Goal: Contribute content: Contribute content

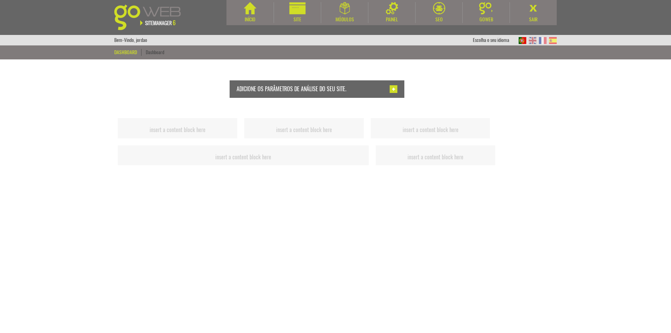
drag, startPoint x: 3, startPoint y: 122, endPoint x: 119, endPoint y: 87, distance: 121.0
click at [4, 121] on body "Início Site Módulos Agenda" at bounding box center [335, 166] width 671 height 333
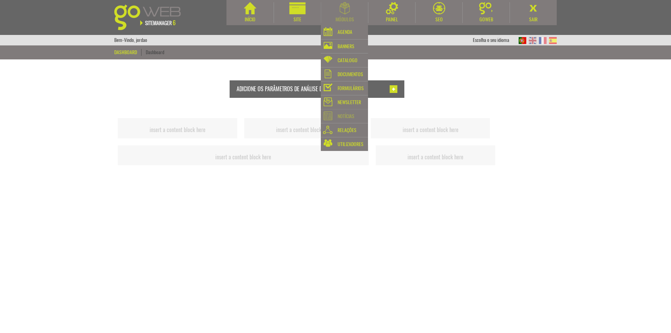
click at [351, 119] on div "Notícias" at bounding box center [346, 117] width 17 height 10
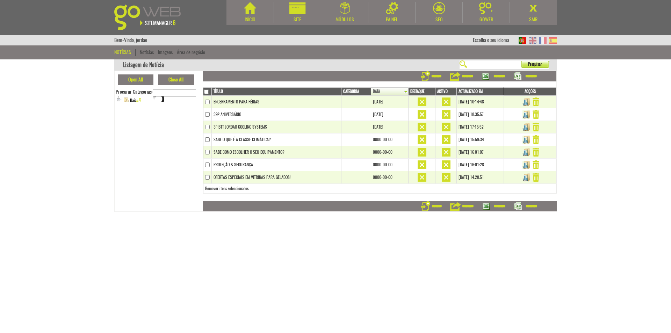
drag, startPoint x: 43, startPoint y: 180, endPoint x: 40, endPoint y: 135, distance: 45.2
click at [43, 180] on body "Início Site Módulos [GEOGRAPHIC_DATA]" at bounding box center [335, 166] width 671 height 333
drag, startPoint x: 41, startPoint y: 133, endPoint x: 49, endPoint y: 135, distance: 8.5
click at [42, 133] on body "Início Site Módulos [GEOGRAPHIC_DATA]" at bounding box center [335, 166] width 671 height 333
click at [131, 152] on td "Open All Close All Procurar Categorias: Raiz Notícias Feiras & Eventos Casos de…" at bounding box center [159, 141] width 88 height 141
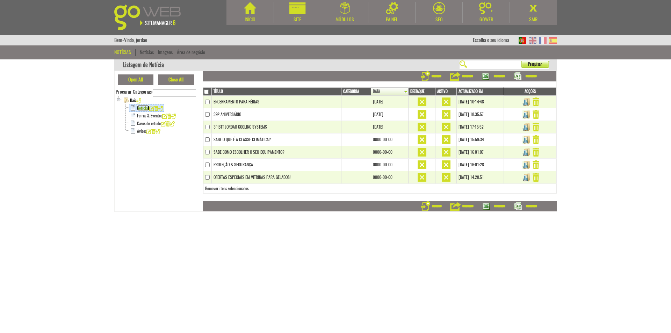
click at [142, 107] on link "Notícias" at bounding box center [143, 108] width 12 height 6
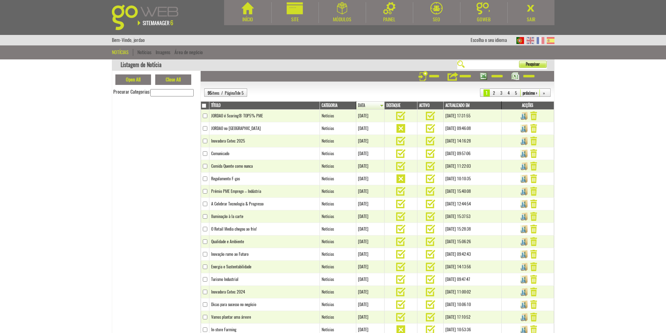
click at [56, 205] on body "Início Site Módulos [GEOGRAPHIC_DATA]" at bounding box center [333, 166] width 666 height 333
click at [127, 176] on td "Open All Close All Procurar Categorias: Raiz Notícias Feiras & Eventos Casos de…" at bounding box center [156, 238] width 88 height 335
click at [492, 65] on input "text" at bounding box center [491, 65] width 52 height 6
type input "*"
type input "*****"
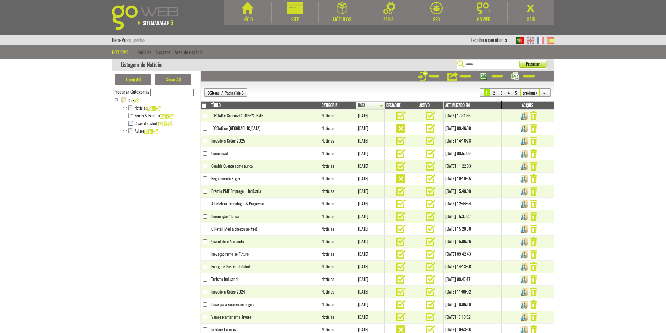
click at [519, 61] on button "Pesquisar" at bounding box center [533, 64] width 28 height 7
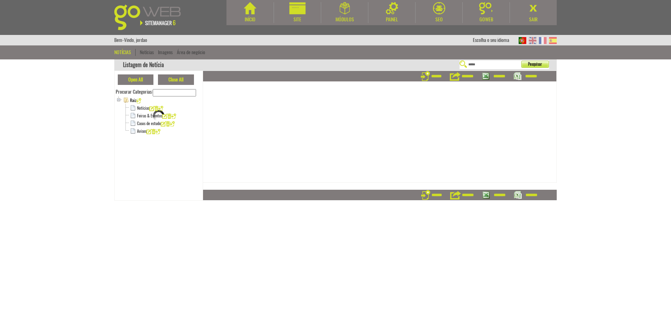
drag, startPoint x: 0, startPoint y: 0, endPoint x: 424, endPoint y: 86, distance: 432.8
click at [424, 86] on div "Listagem de Notícia ***** Pesquisar Open All Close All Procurar Categorias: Rai…" at bounding box center [336, 129] width 478 height 141
type input "*********"
click at [521, 61] on button "Pesquisar" at bounding box center [535, 64] width 28 height 7
click at [149, 165] on td "Open All Close All Procurar Categorias: Raiz Notícias Feiras & Eventos Casos de…" at bounding box center [159, 136] width 88 height 130
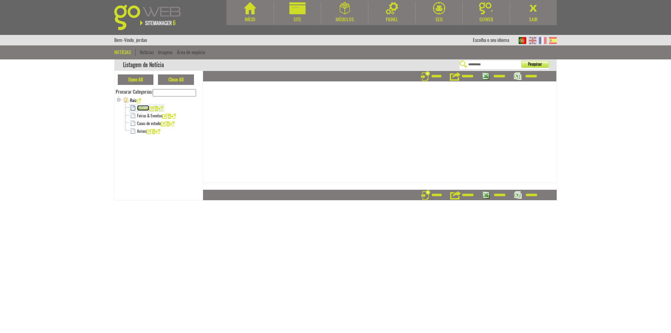
click at [140, 105] on link "Notícias" at bounding box center [143, 108] width 12 height 6
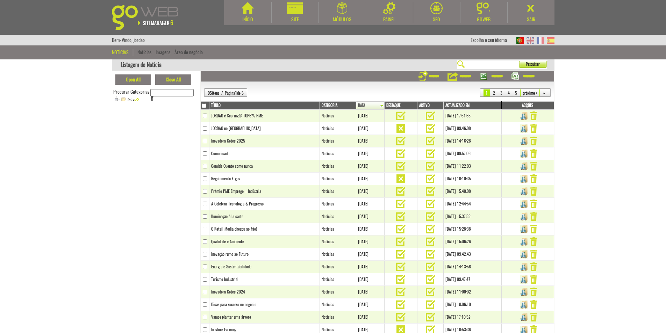
drag, startPoint x: 158, startPoint y: 202, endPoint x: 174, endPoint y: 190, distance: 20.8
click at [158, 202] on td "Open All Close All Procurar Categorias: Raiz Notícias Feiras & Eventos Casos de…" at bounding box center [156, 238] width 88 height 335
drag, startPoint x: 147, startPoint y: 173, endPoint x: 146, endPoint y: 158, distance: 15.0
click at [147, 173] on td "Open All Close All Procurar Categorias: Raiz Notícias Feiras & Eventos Casos de…" at bounding box center [156, 238] width 88 height 335
click at [146, 115] on link "Feiras & Eventos" at bounding box center [147, 116] width 25 height 6
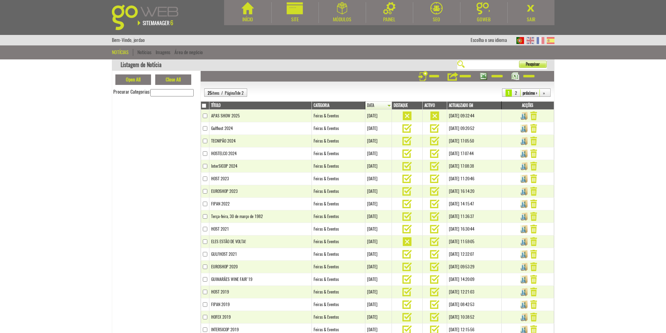
click at [148, 191] on td "Open All Close All Procurar Categorias:" at bounding box center [156, 238] width 88 height 335
click at [367, 106] on link "Data" at bounding box center [379, 106] width 24 height 6
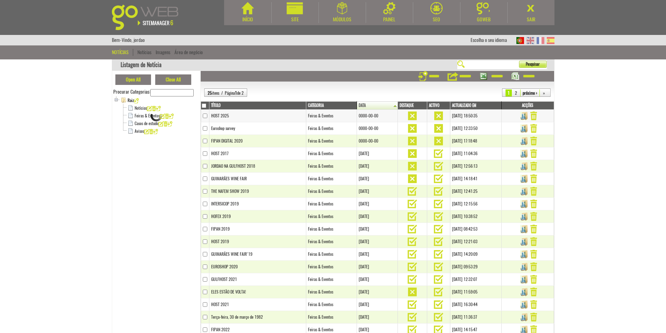
click at [262, 117] on td "HOST 2025" at bounding box center [257, 116] width 97 height 13
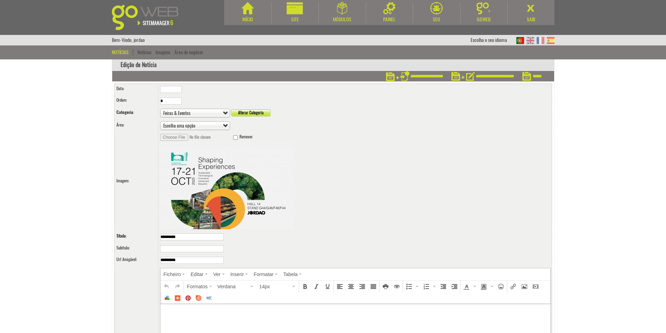
click at [524, 36] on div "Escolha o seu idioma" at bounding box center [513, 40] width 84 height 10
click at [533, 42] on img at bounding box center [531, 40] width 8 height 7
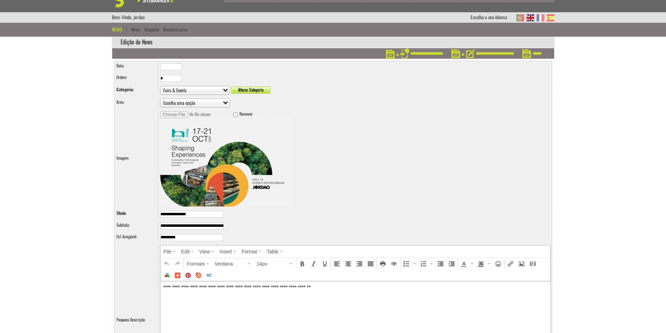
scroll to position [35, 0]
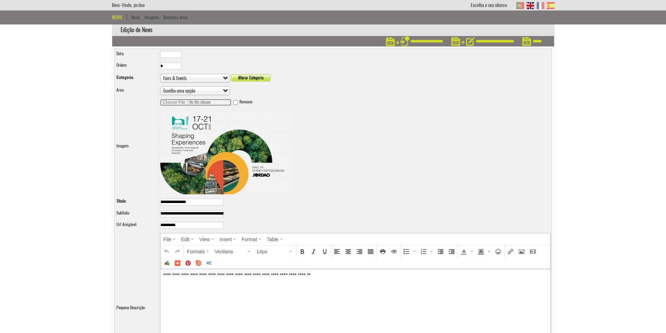
click at [180, 100] on input "file" at bounding box center [195, 102] width 71 height 7
type input "**********"
click at [486, 39] on input "**********" at bounding box center [482, 41] width 63 height 10
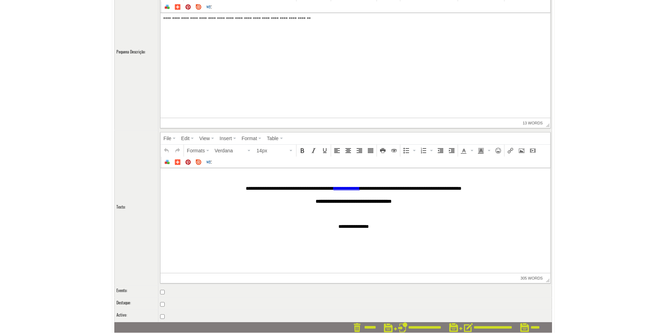
scroll to position [292, 0]
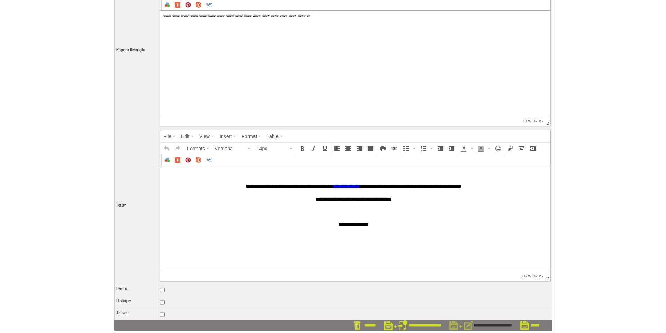
click at [486, 326] on input "**********" at bounding box center [480, 325] width 63 height 10
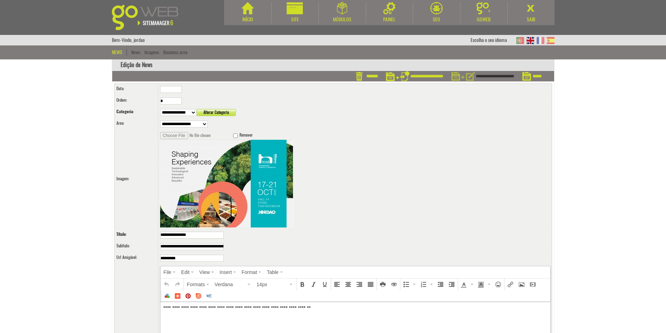
click at [503, 72] on input "**********" at bounding box center [482, 76] width 63 height 10
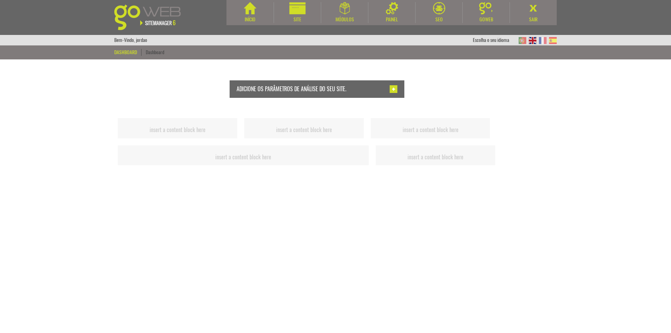
click at [57, 197] on body "Início Site Módulos [GEOGRAPHIC_DATA]" at bounding box center [335, 166] width 671 height 333
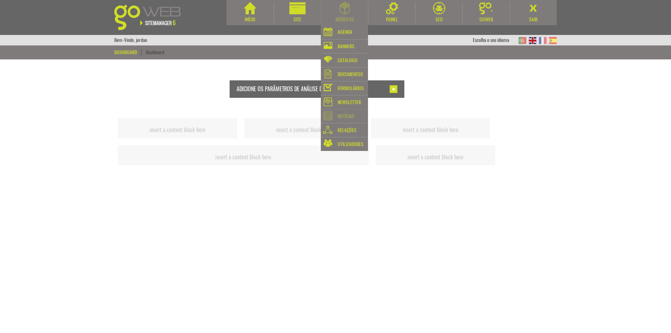
click at [351, 119] on div "Notícias" at bounding box center [346, 117] width 17 height 10
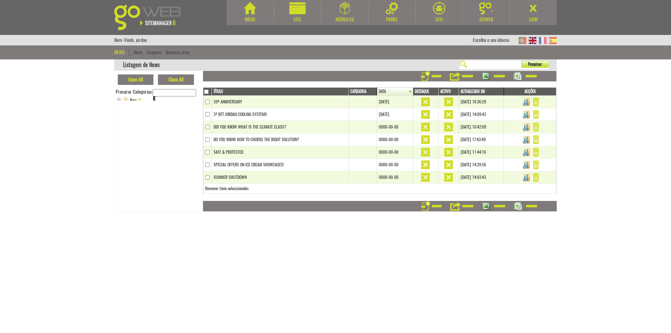
click at [309, 277] on body "Início Site Módulos Agenda" at bounding box center [335, 166] width 671 height 333
drag, startPoint x: 131, startPoint y: 201, endPoint x: 140, endPoint y: 156, distance: 46.7
click at [132, 201] on td "Open All Close All Procurar Categorias: Raiz News Case Studies Fairs & Events W…" at bounding box center [159, 141] width 88 height 141
click at [137, 165] on td "Open All Close All Procurar Categorias: Raiz News Case Studies Fairs & Events W…" at bounding box center [159, 141] width 88 height 141
click at [148, 116] on link "Case Studies" at bounding box center [146, 116] width 19 height 6
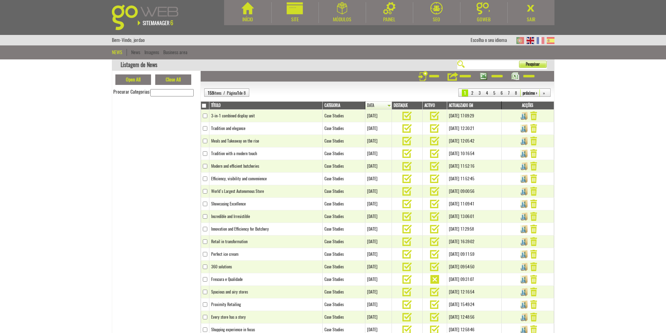
click at [144, 207] on td "Open All Close All Procurar Categorias:" at bounding box center [156, 238] width 88 height 335
click at [149, 156] on td "Open All Close All Procurar Categorias: Raiz News Case Studies Fairs & Events W…" at bounding box center [156, 238] width 88 height 335
click at [136, 105] on link "News" at bounding box center [139, 108] width 8 height 6
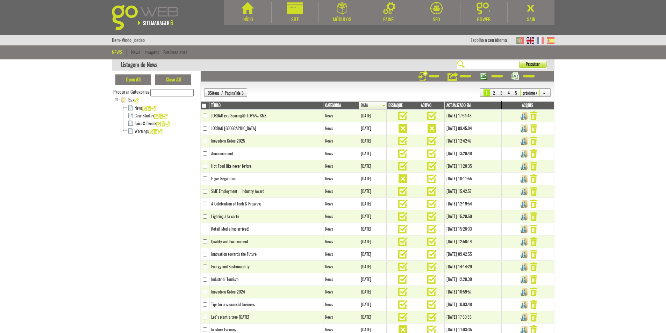
click at [471, 62] on input "text" at bounding box center [491, 65] width 52 height 6
type input "**"
click at [519, 61] on button "Pesquisar" at bounding box center [533, 64] width 28 height 7
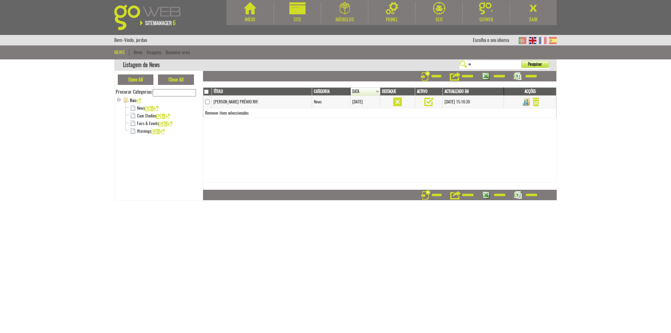
click at [280, 96] on td "JORDAO VENCE PRÉMIO RH!" at bounding box center [262, 102] width 100 height 13
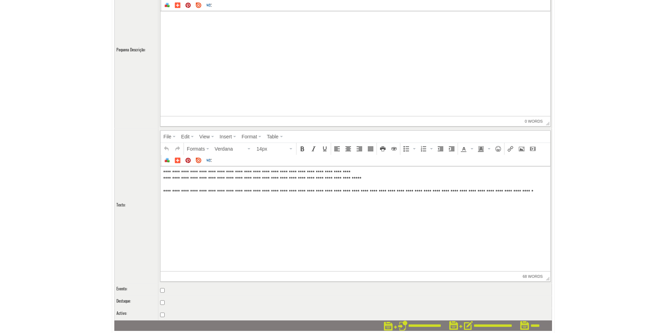
scroll to position [258, 0]
click at [482, 324] on input "**********" at bounding box center [480, 325] width 63 height 10
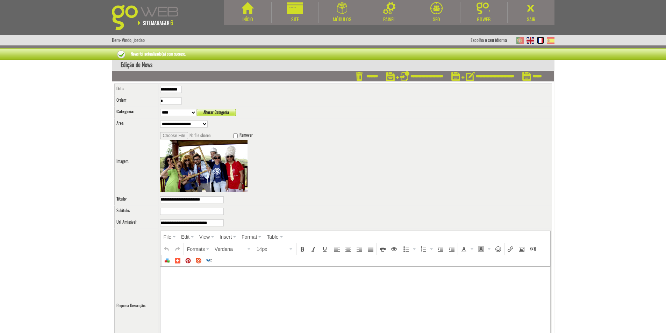
click at [538, 40] on img at bounding box center [541, 40] width 8 height 7
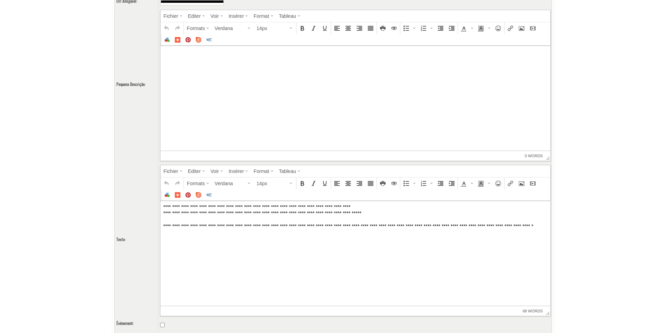
scroll to position [258, 0]
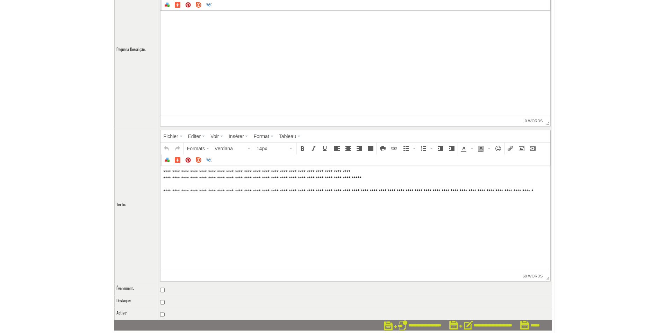
click at [158, 315] on td at bounding box center [355, 314] width 394 height 12
click at [491, 326] on input "**********" at bounding box center [480, 325] width 63 height 10
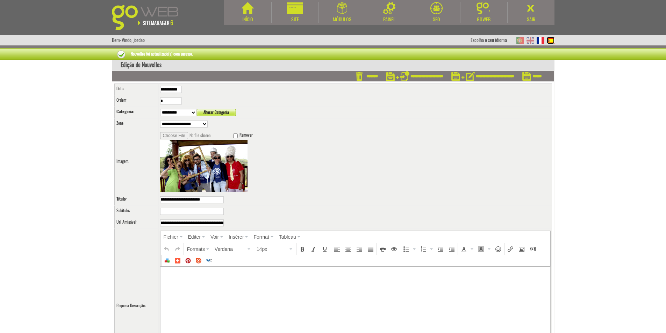
click at [552, 41] on img at bounding box center [551, 40] width 8 height 7
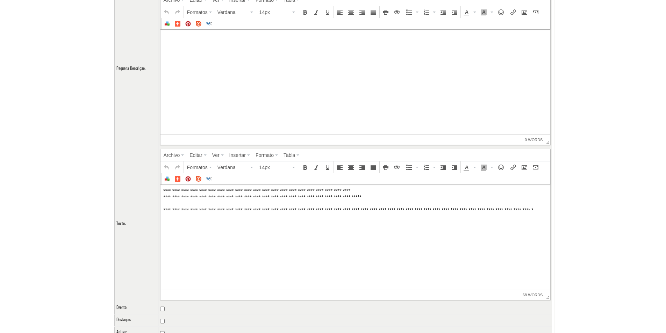
scroll to position [258, 0]
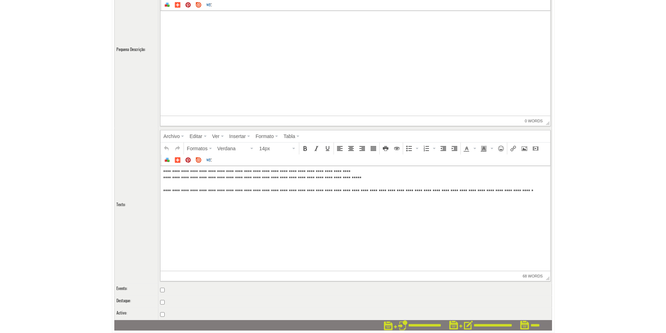
click at [165, 316] on td at bounding box center [355, 314] width 394 height 12
click at [494, 326] on input "**********" at bounding box center [480, 325] width 63 height 10
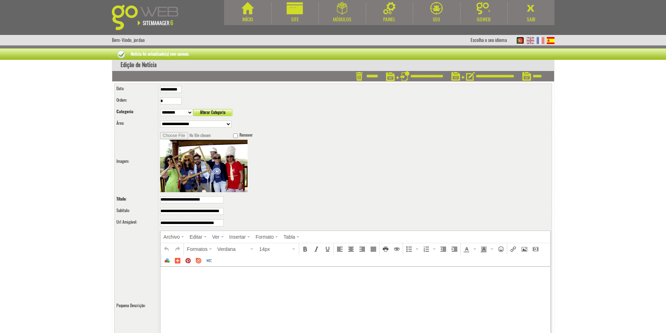
click at [521, 42] on img at bounding box center [520, 40] width 8 height 7
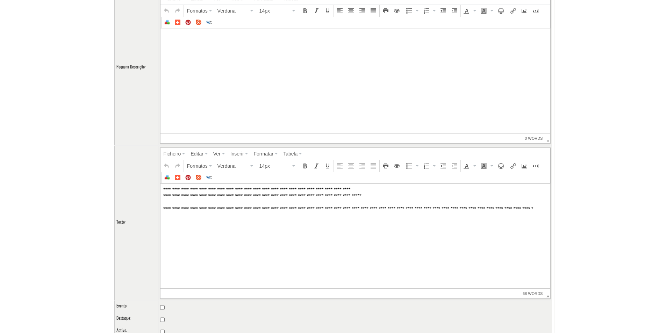
scroll to position [258, 0]
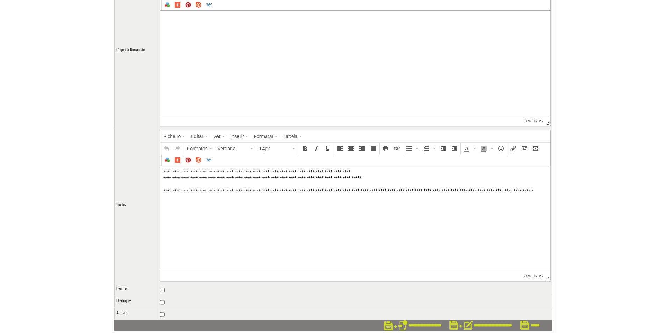
drag, startPoint x: 480, startPoint y: 326, endPoint x: 485, endPoint y: 319, distance: 8.5
click at [480, 326] on input "**********" at bounding box center [480, 325] width 63 height 10
